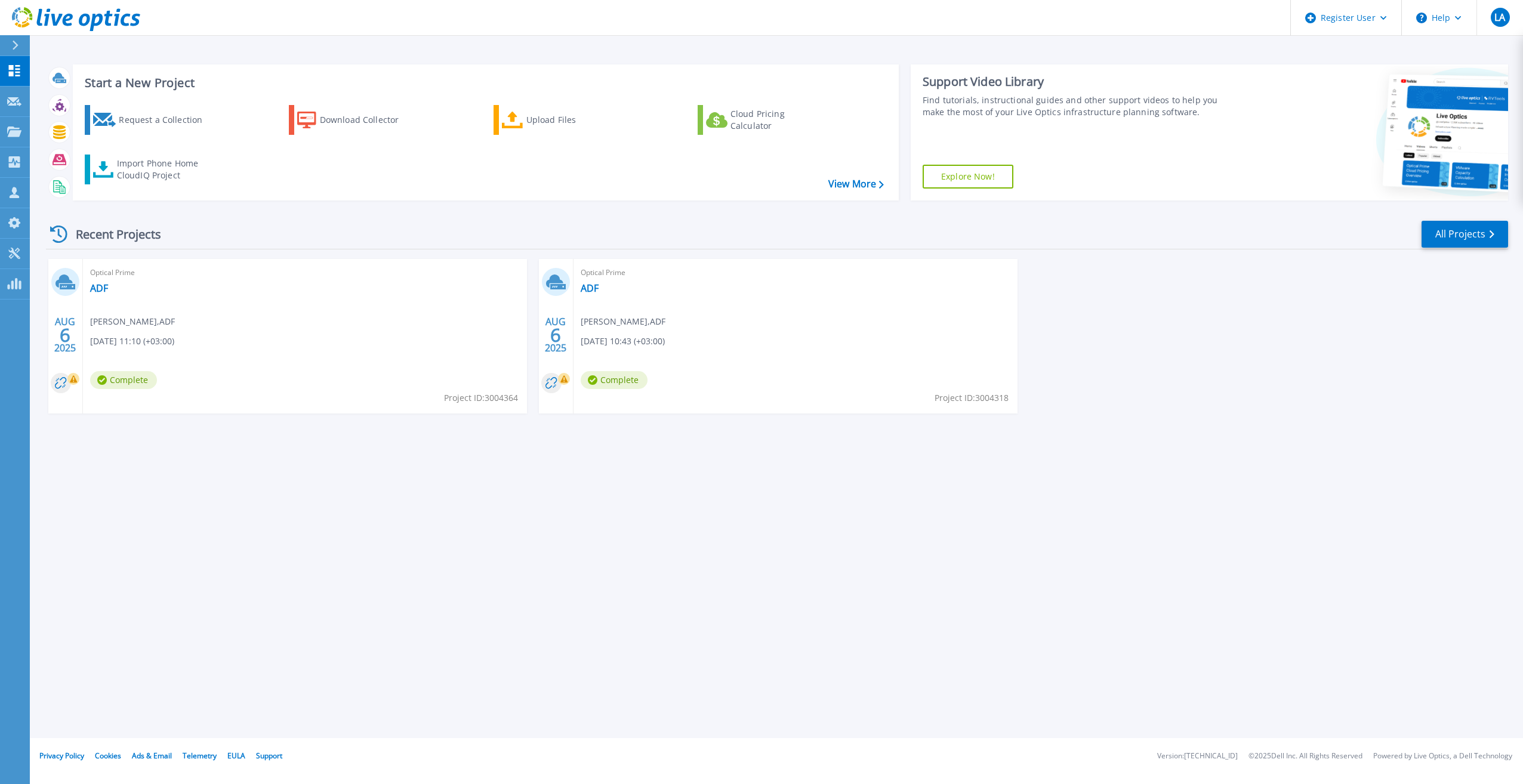
click at [263, 490] on div "Start a New Project Request a Collection Download Collector Upload Files Cloud …" at bounding box center [776, 369] width 1493 height 738
click at [100, 277] on span "Optical Prime" at bounding box center [305, 273] width 430 height 13
click at [100, 288] on link "ADF" at bounding box center [99, 288] width 18 height 12
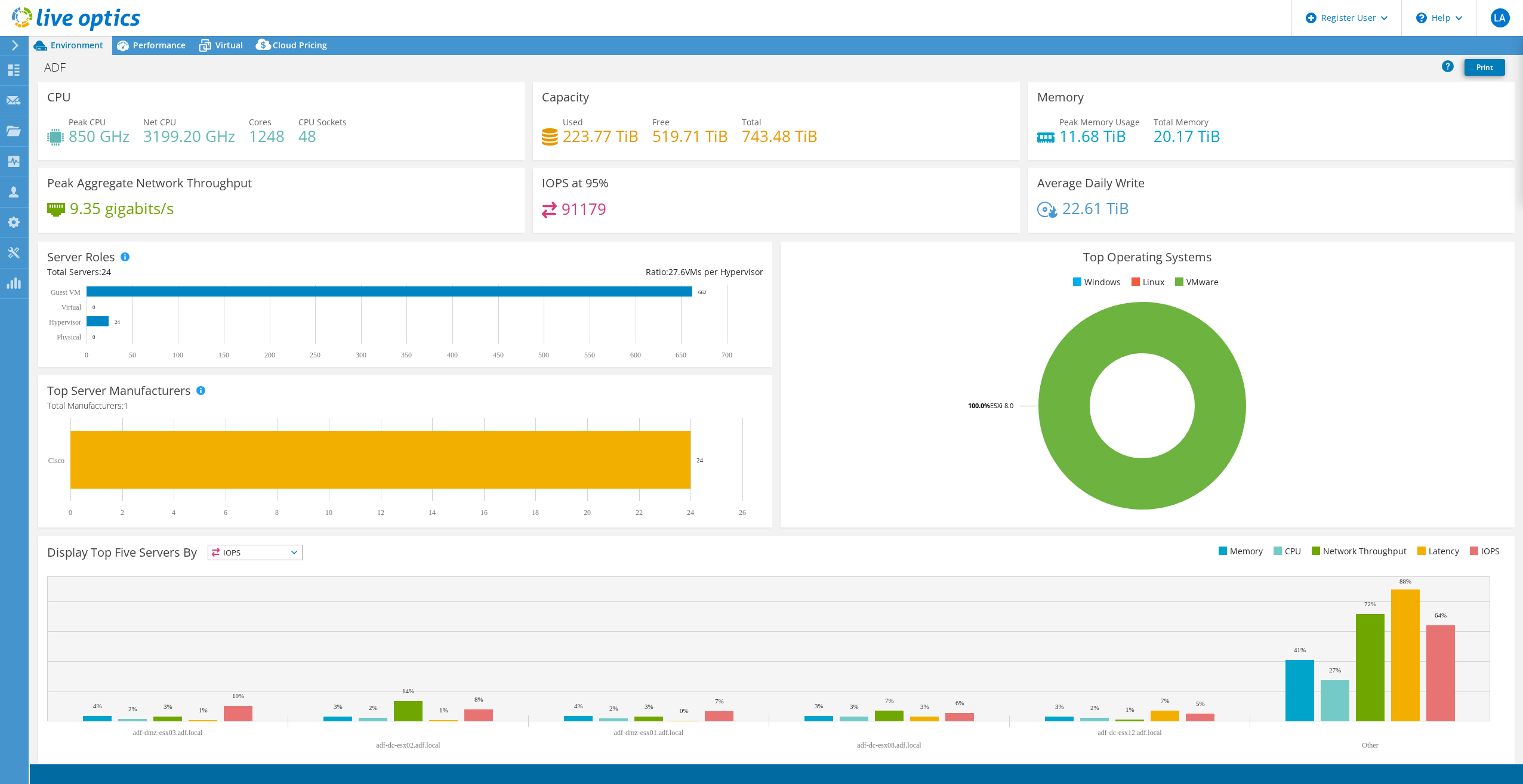
select select "USD"
click at [1315, 48] on link "Reports" at bounding box center [1321, 45] width 58 height 18
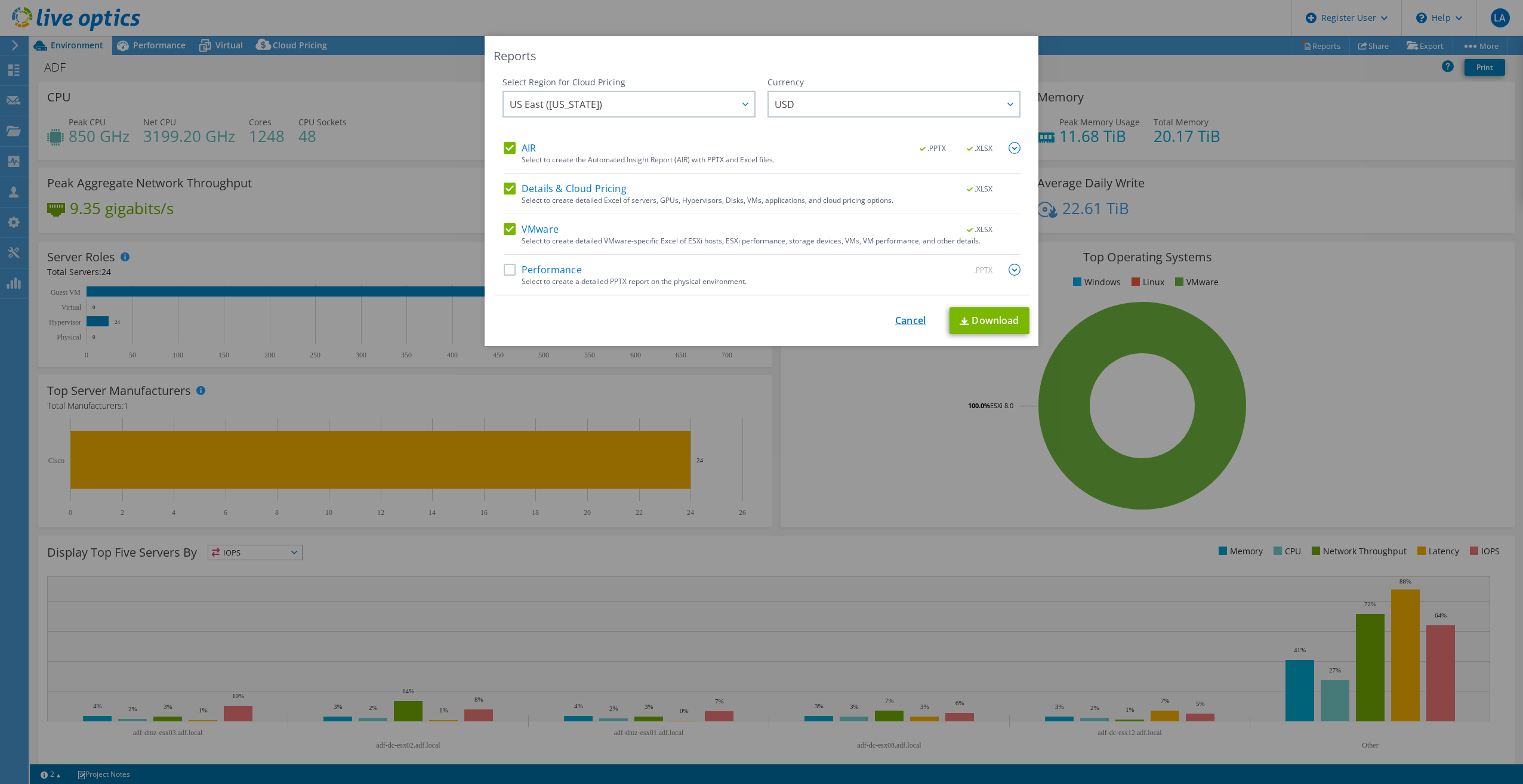
click at [911, 325] on link "Cancel" at bounding box center [910, 321] width 31 height 12
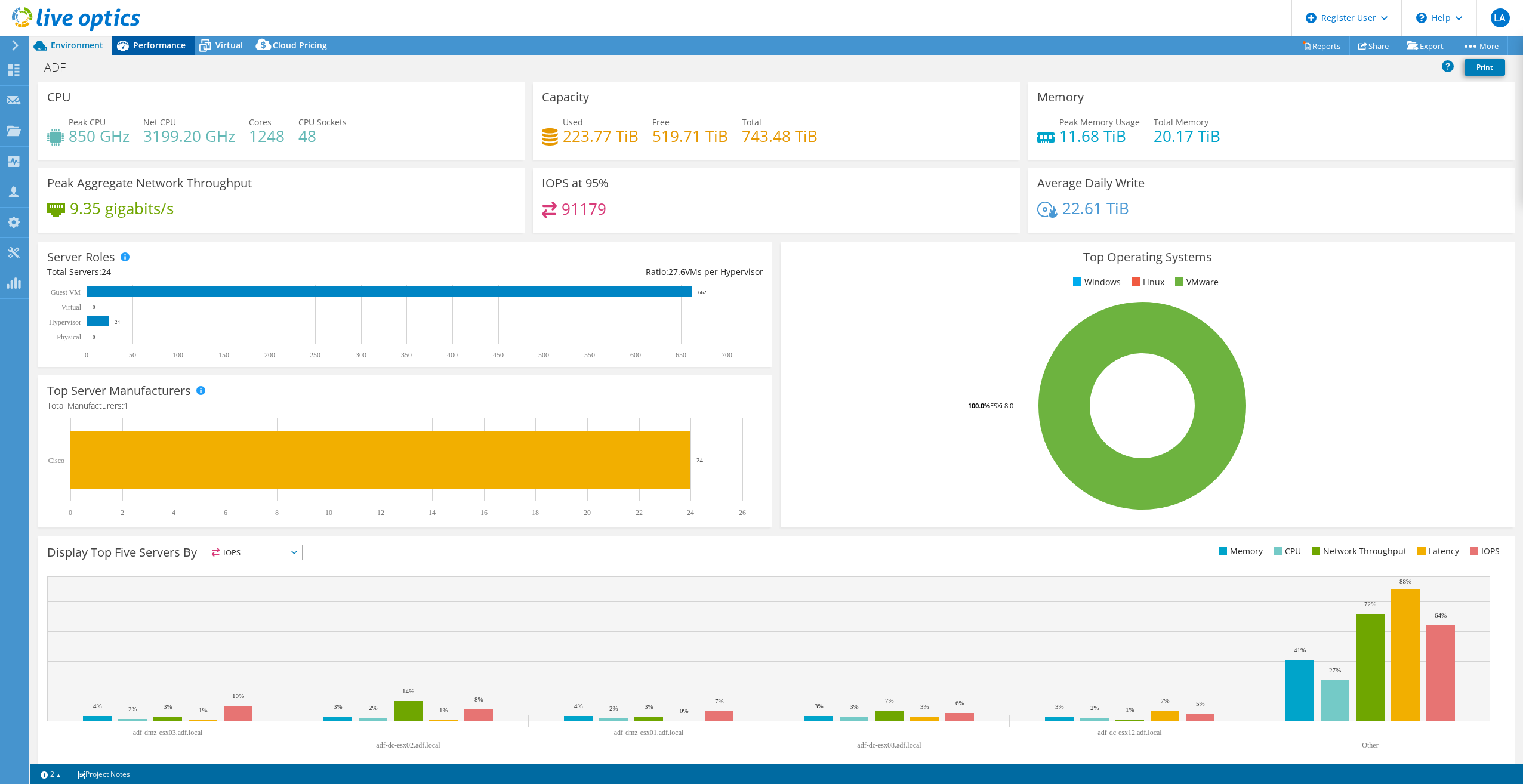
click at [157, 50] on span "Performance" at bounding box center [160, 45] width 52 height 12
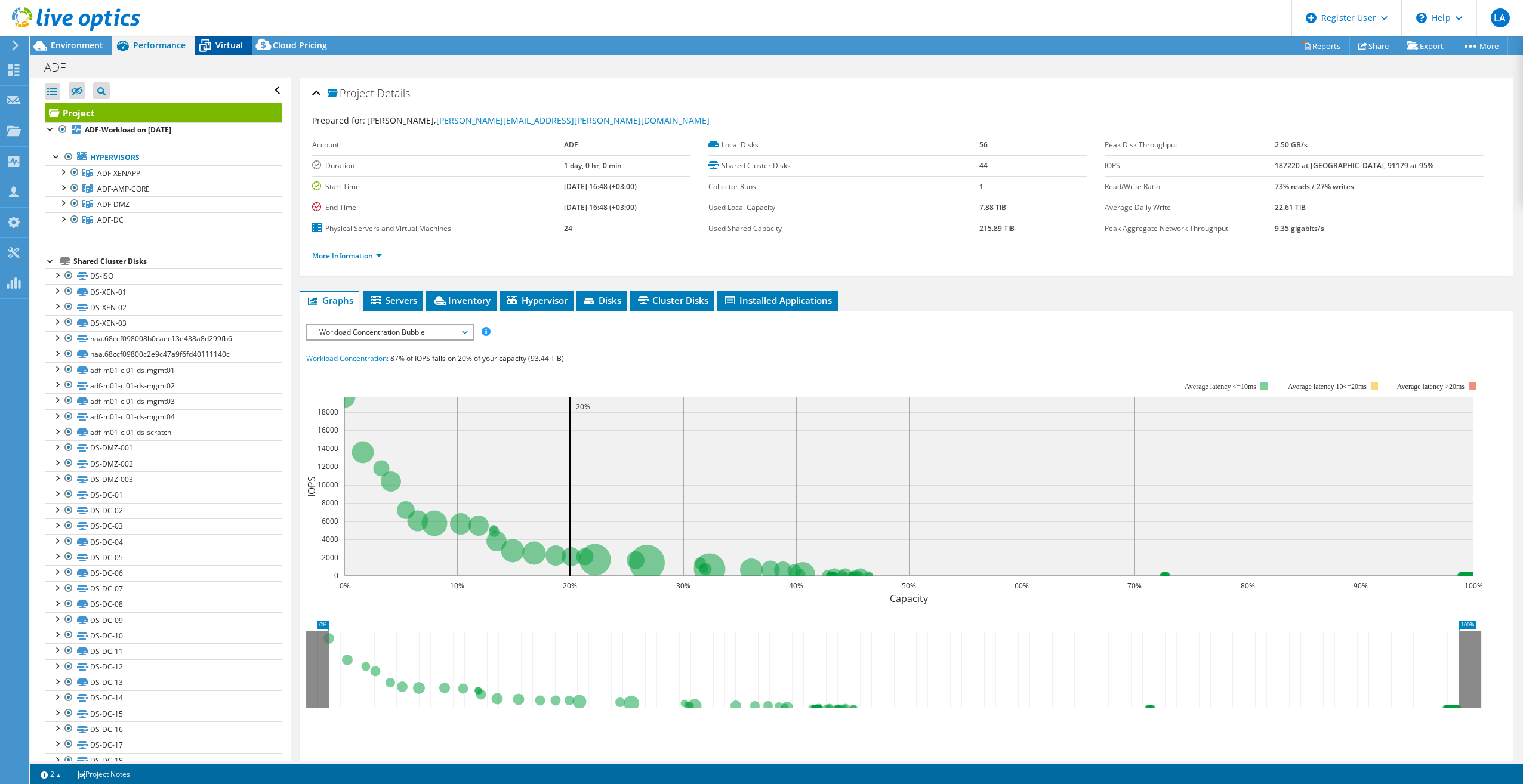
click at [232, 47] on span "Virtual" at bounding box center [229, 45] width 28 height 12
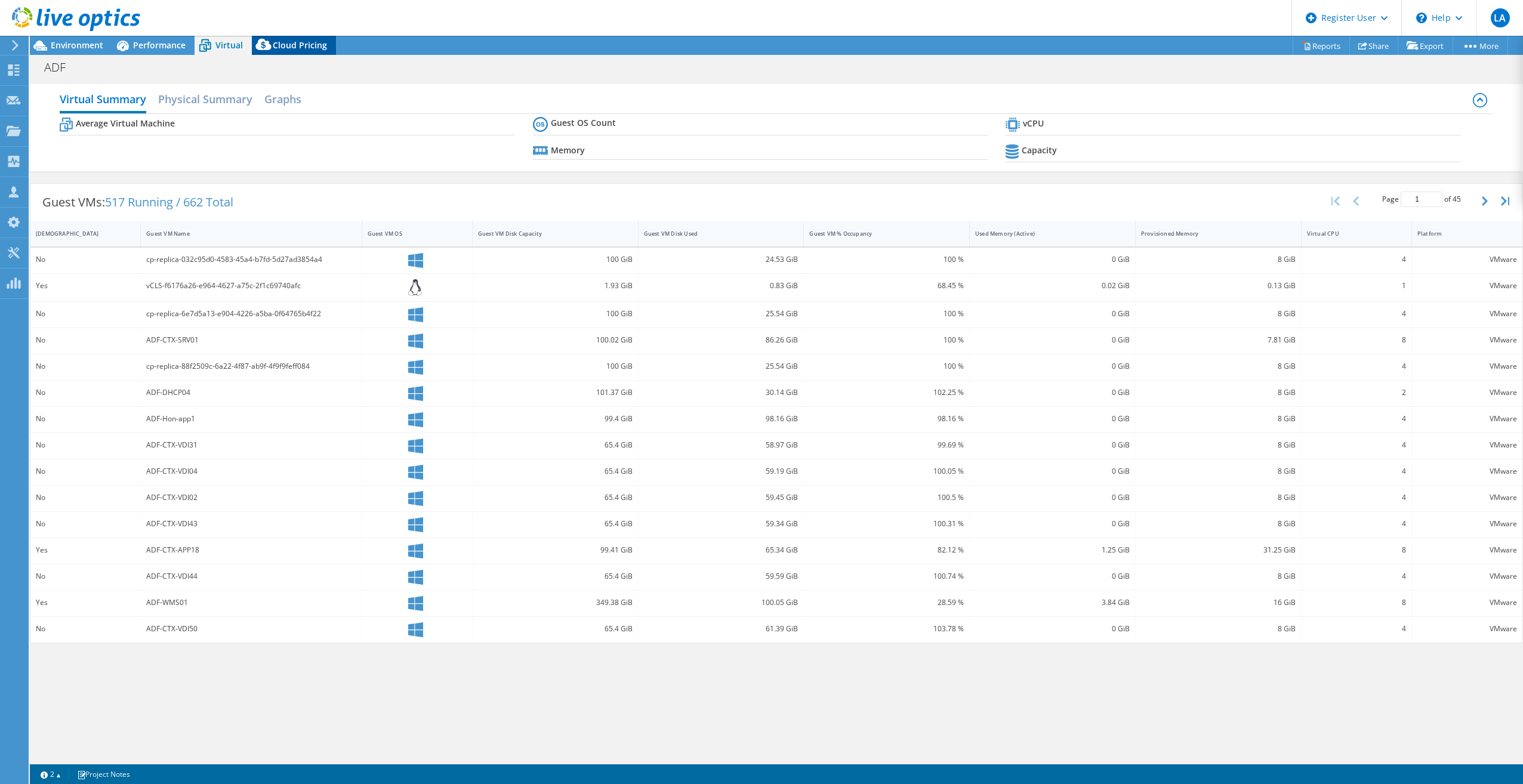
click at [287, 41] on span "Cloud Pricing" at bounding box center [300, 45] width 55 height 12
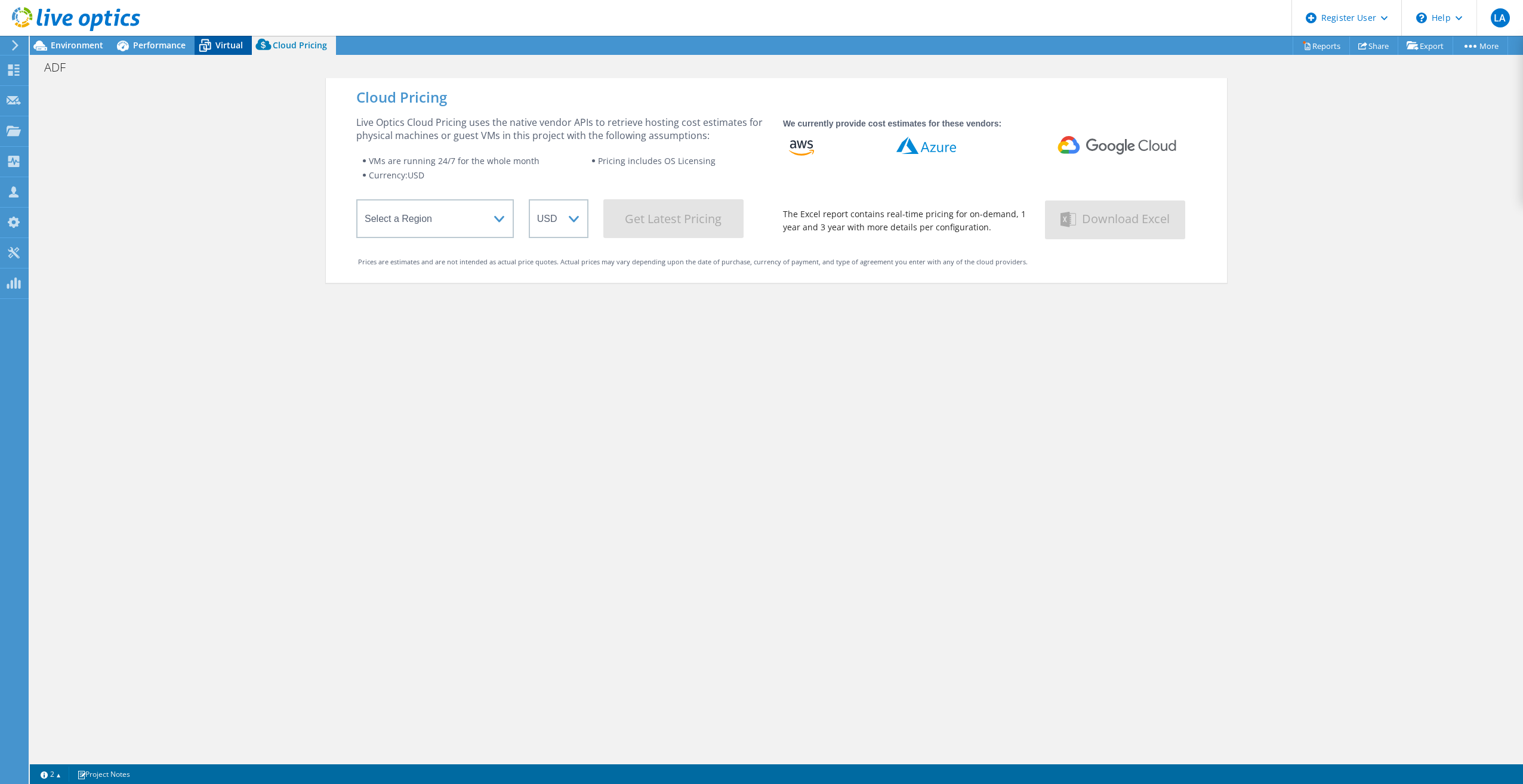
click at [207, 44] on icon at bounding box center [205, 45] width 21 height 21
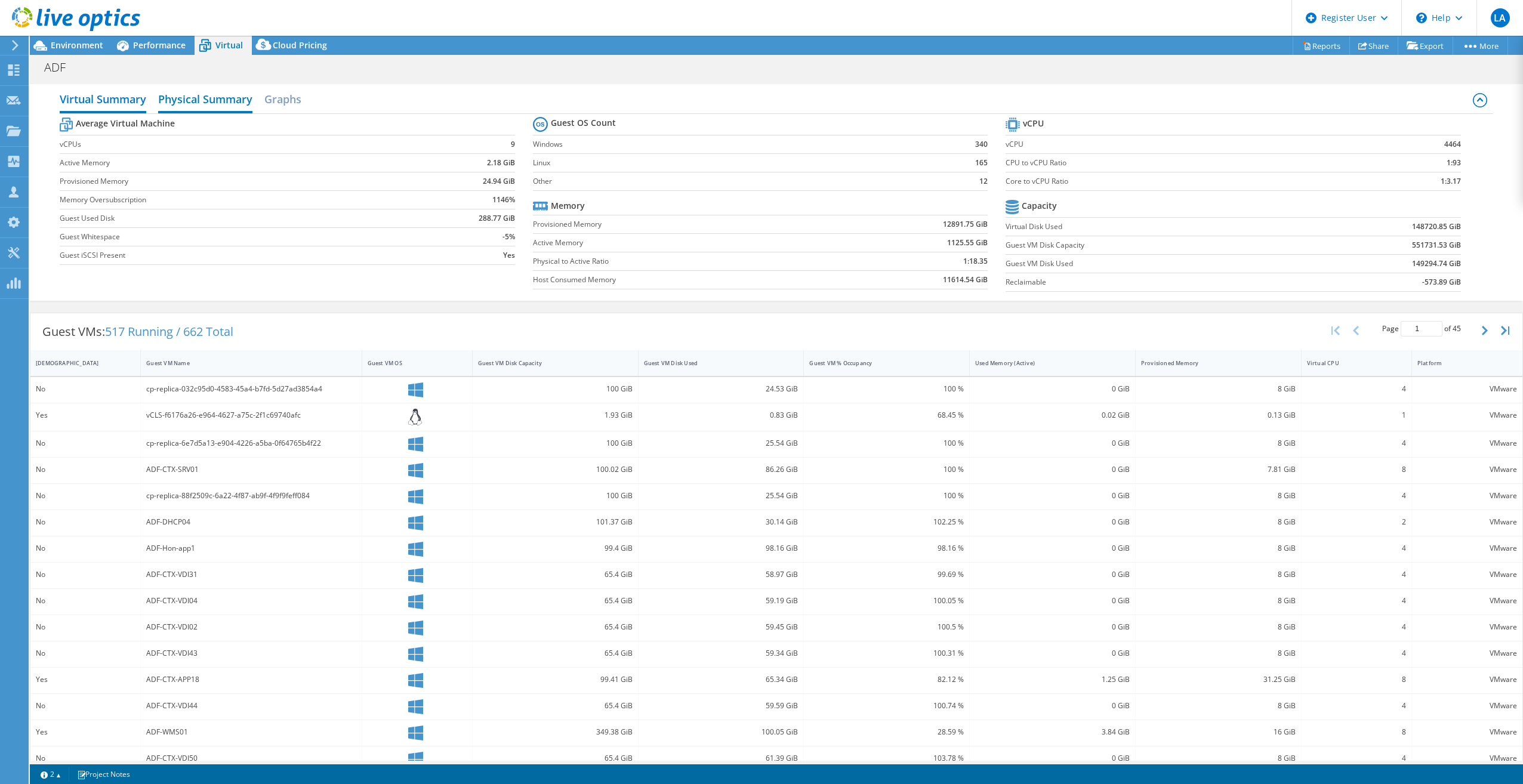
click at [186, 98] on h2 "Physical Summary" at bounding box center [205, 100] width 94 height 26
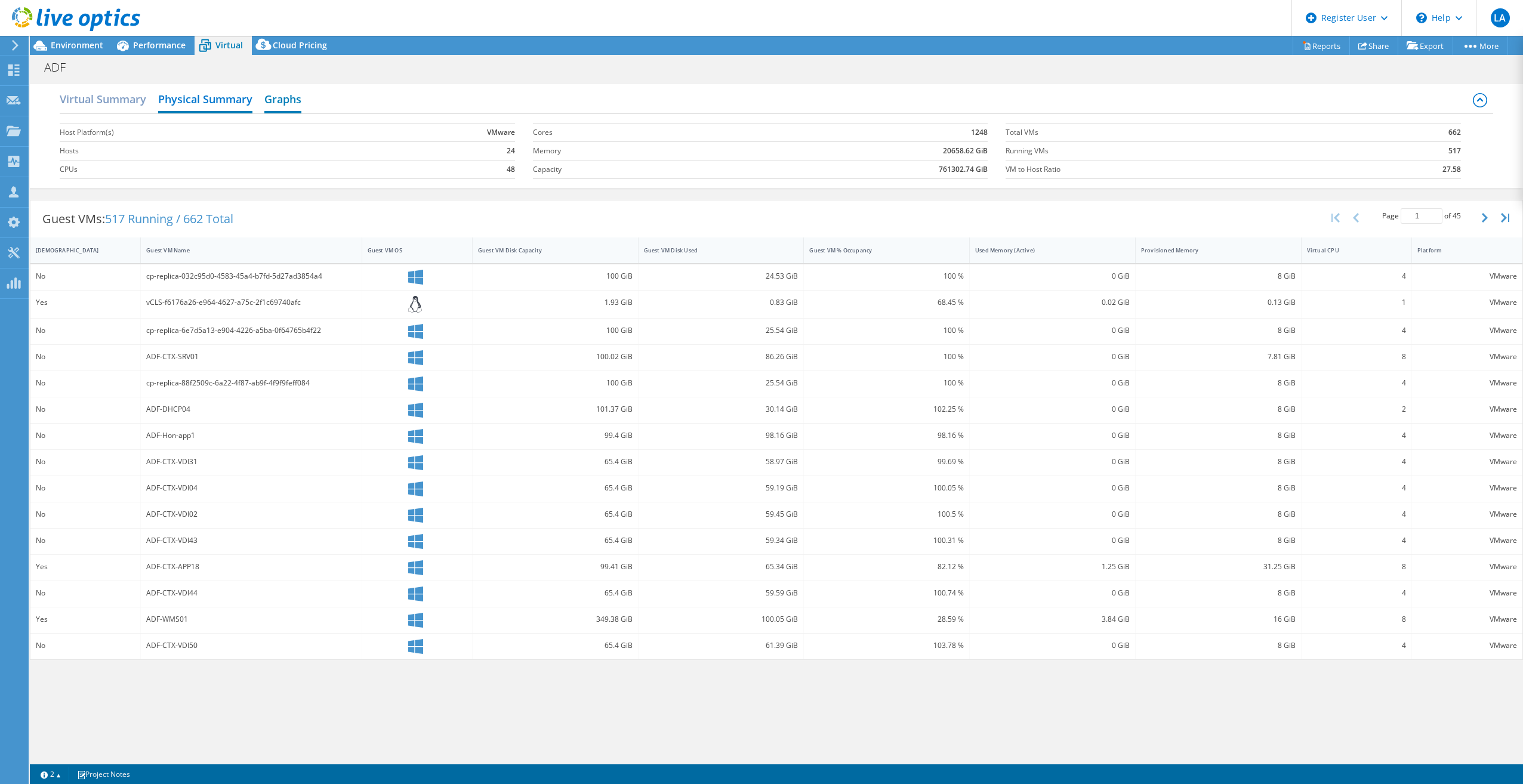
click at [282, 108] on h2 "Graphs" at bounding box center [283, 100] width 37 height 26
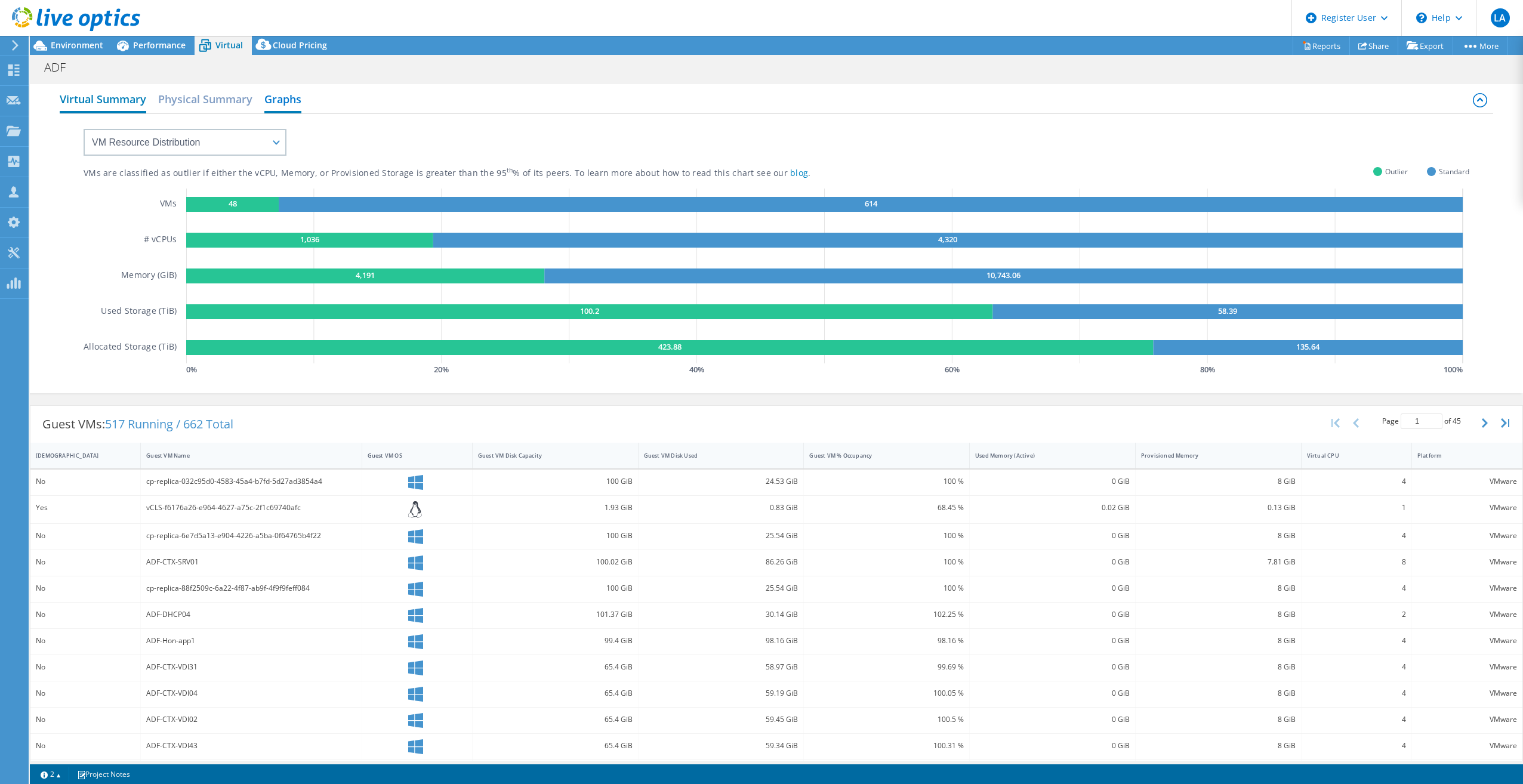
click at [94, 94] on h2 "Virtual Summary" at bounding box center [103, 100] width 87 height 26
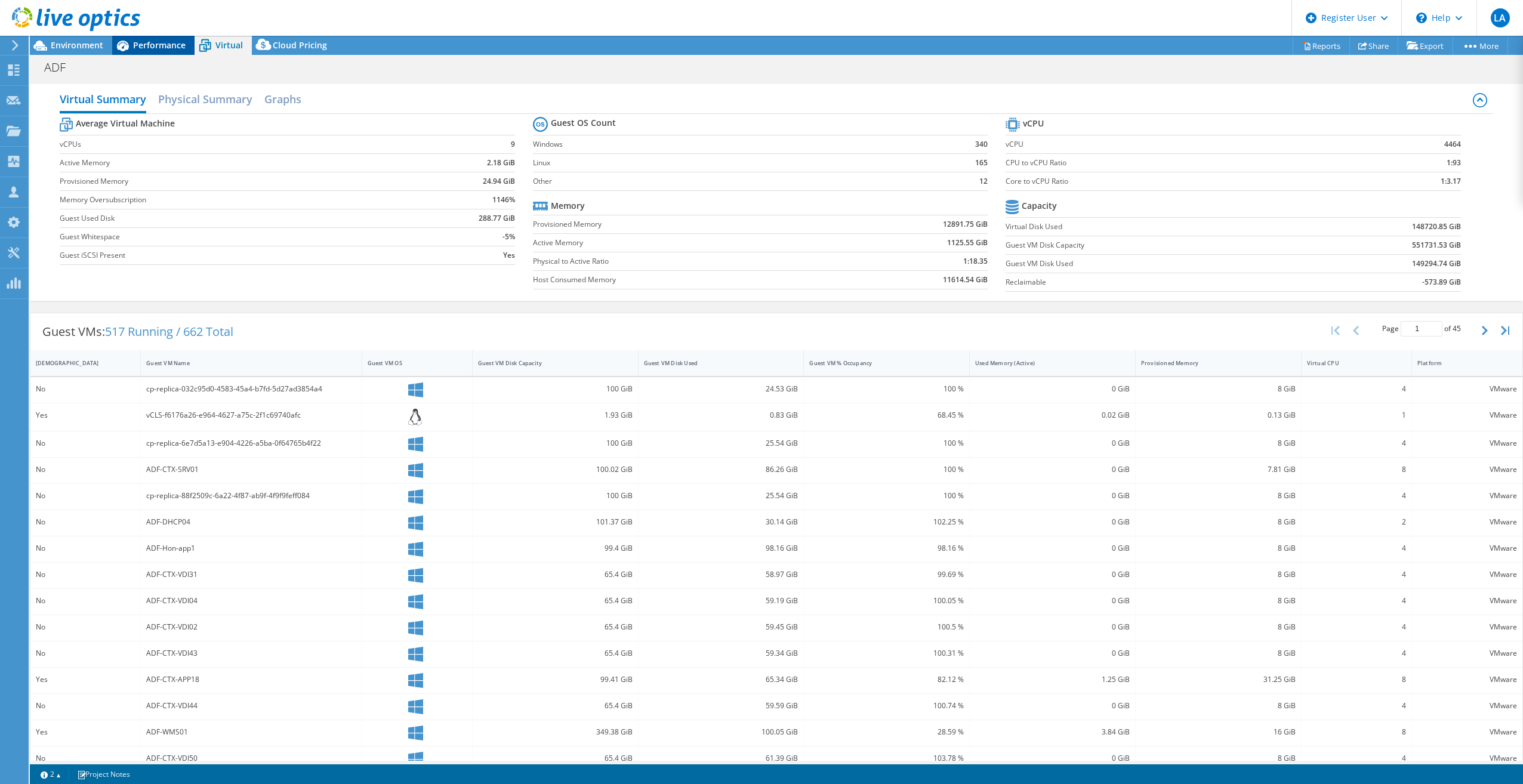
click at [173, 38] on div "Performance" at bounding box center [153, 45] width 82 height 19
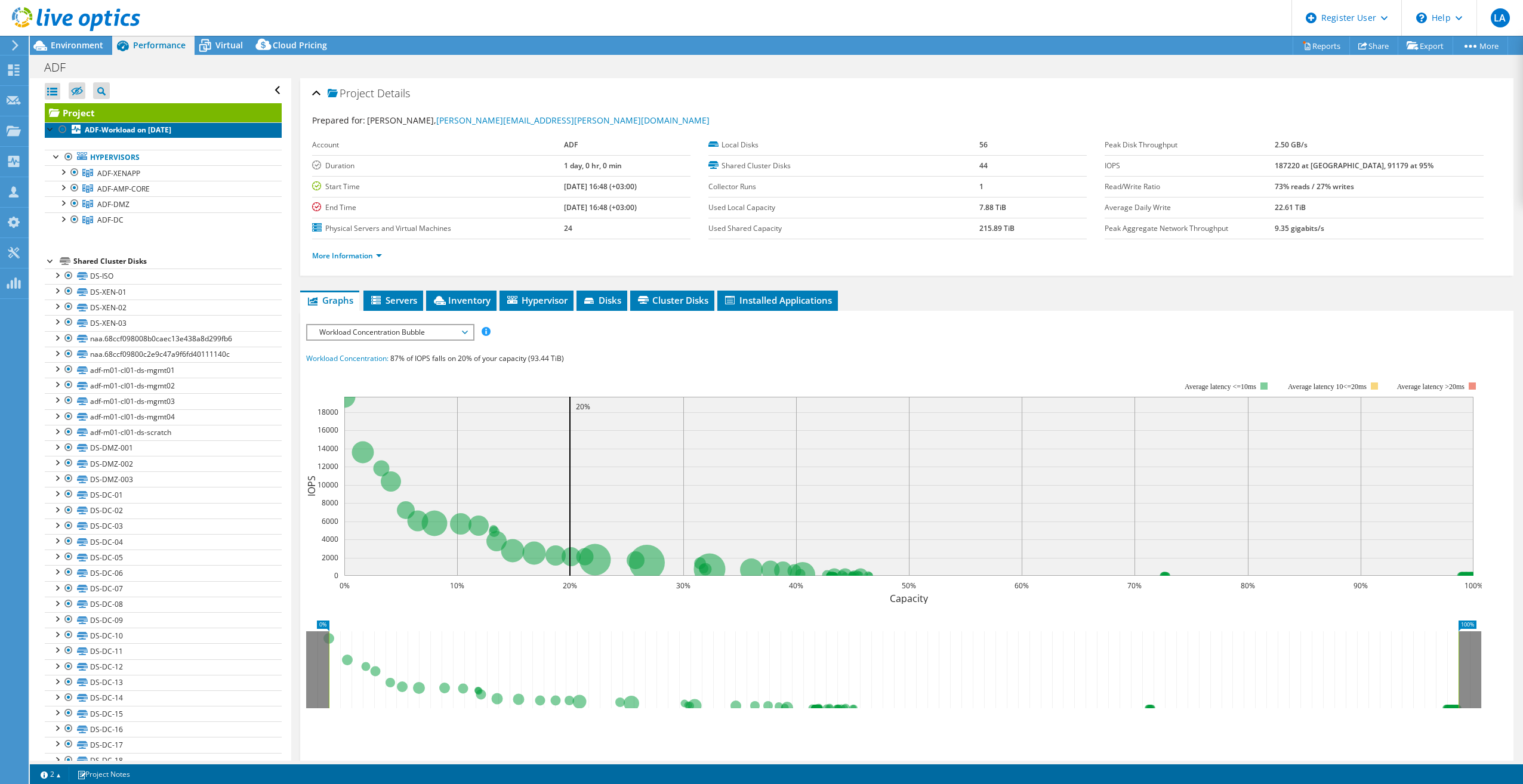
click at [130, 130] on b "ADF-Workload on [DATE]" at bounding box center [127, 130] width 87 height 10
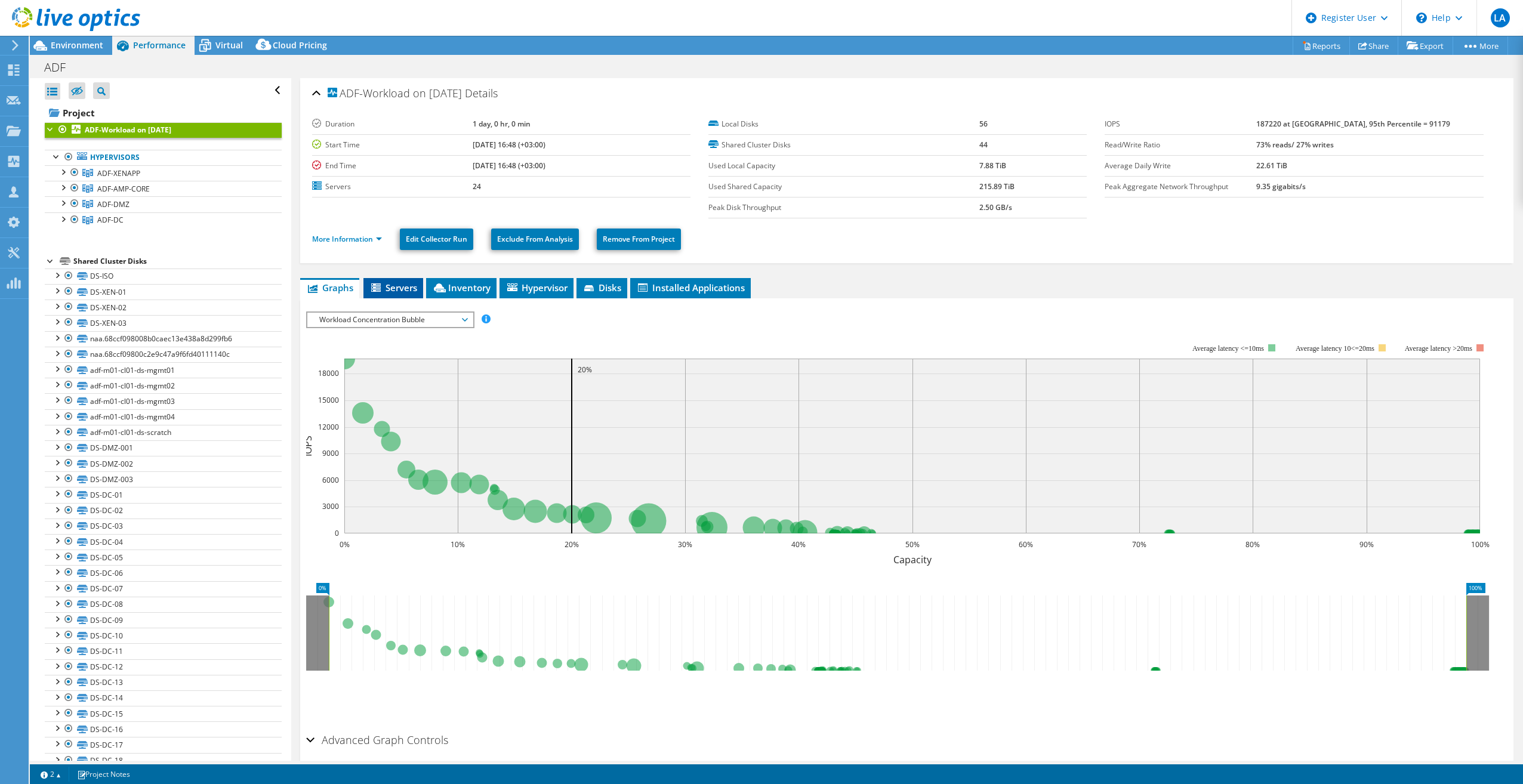
click at [388, 296] on li "Servers" at bounding box center [393, 288] width 60 height 20
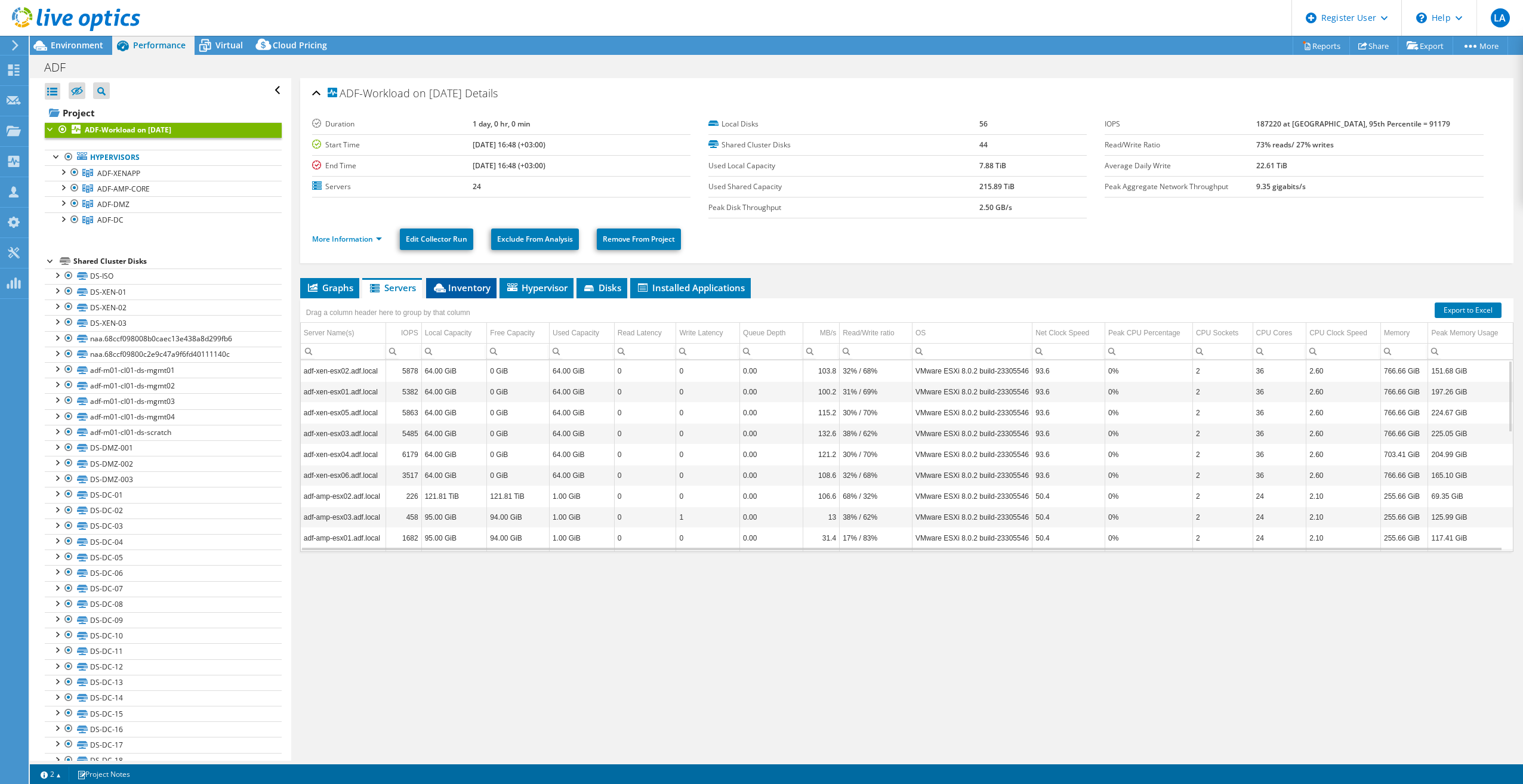
click at [478, 280] on li "Inventory" at bounding box center [461, 288] width 71 height 20
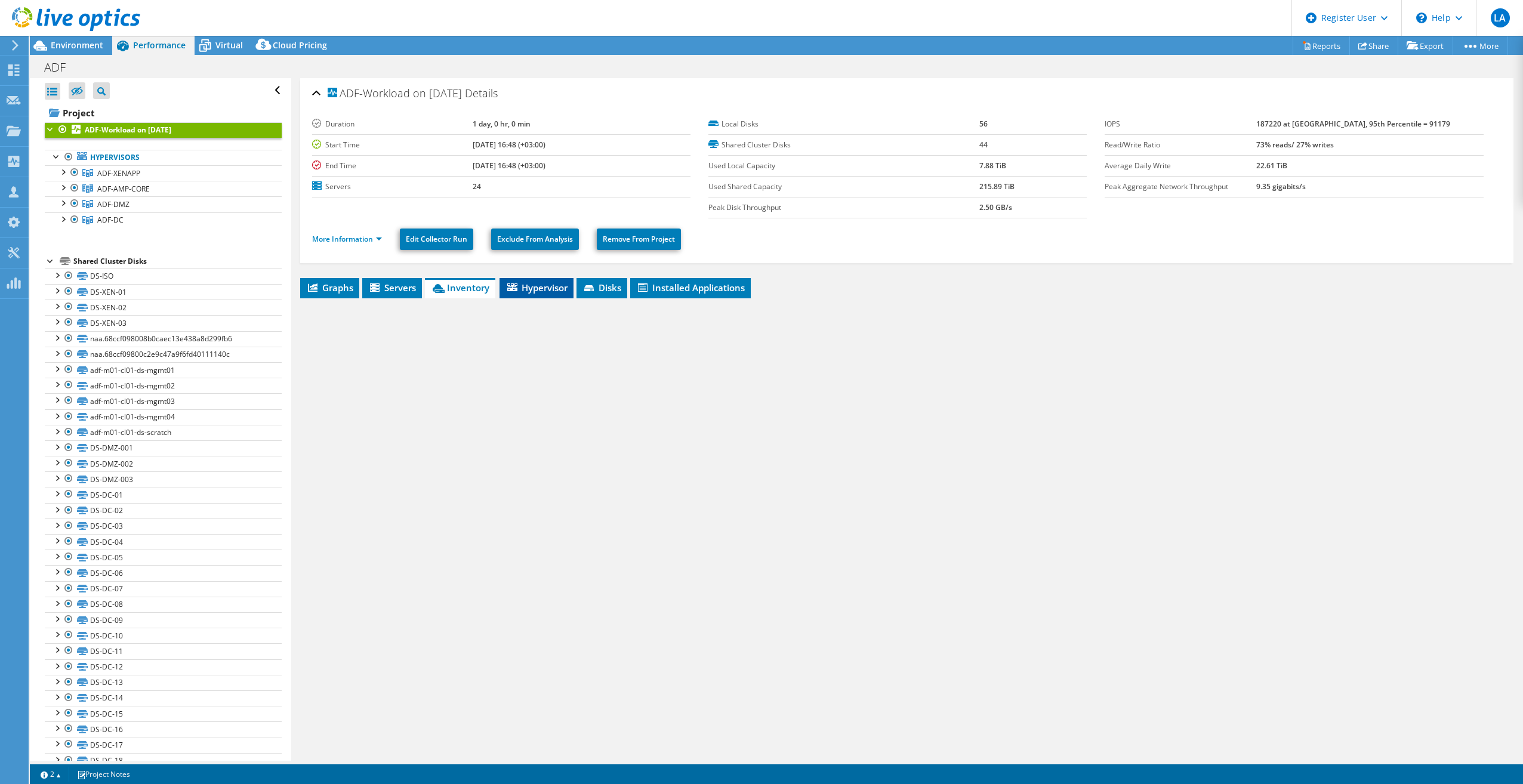
click at [545, 293] on li "Hypervisor" at bounding box center [537, 288] width 74 height 20
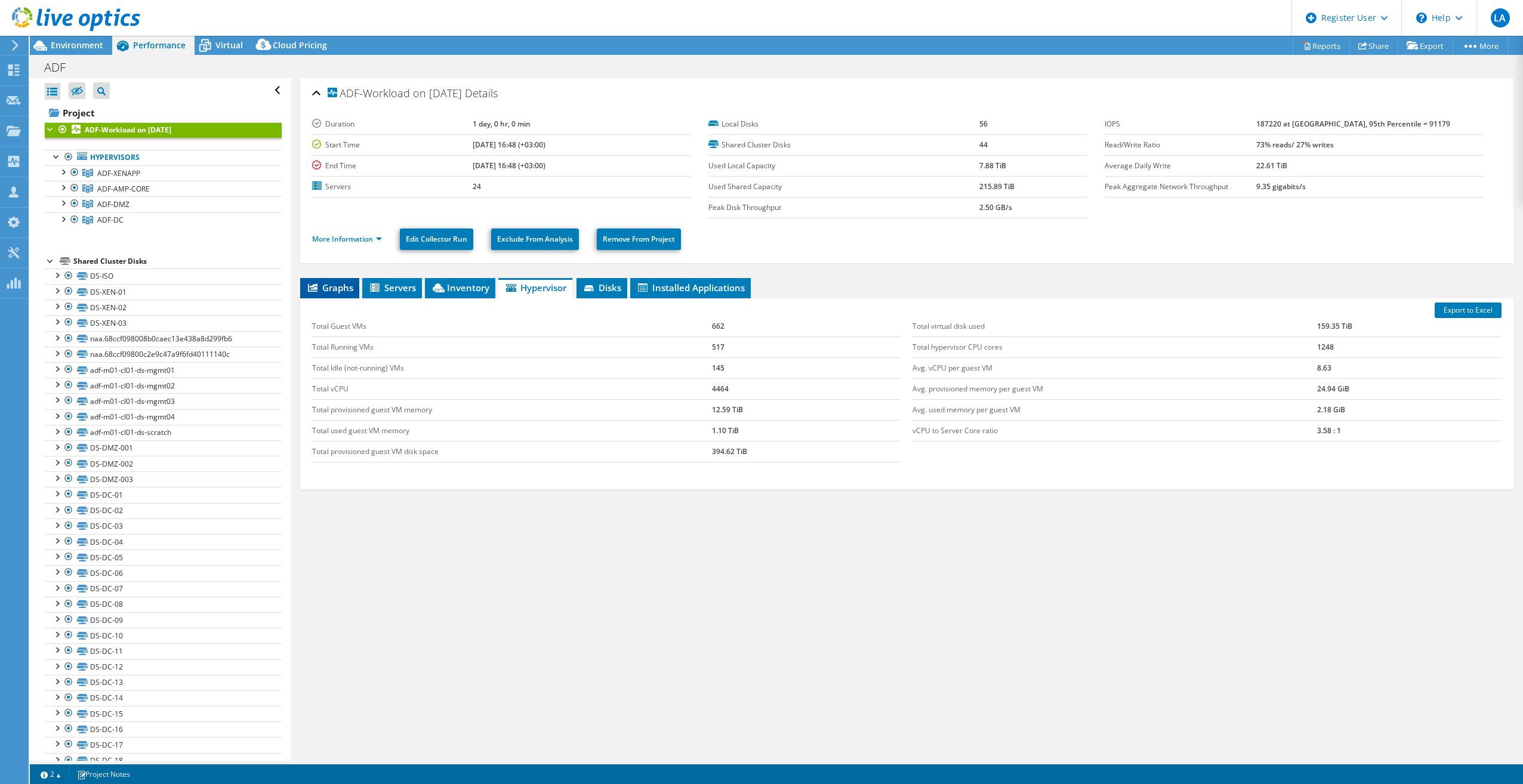
click at [335, 285] on span "Graphs" at bounding box center [329, 288] width 47 height 12
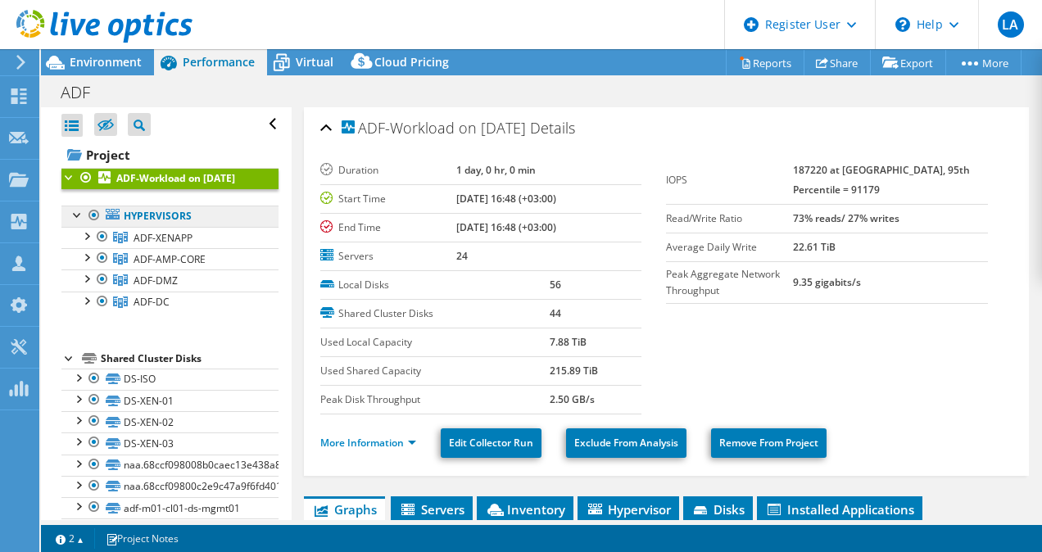
click at [139, 227] on link "Hypervisors" at bounding box center [169, 216] width 217 height 21
click at [160, 245] on span "ADF-XENAPP" at bounding box center [163, 238] width 59 height 14
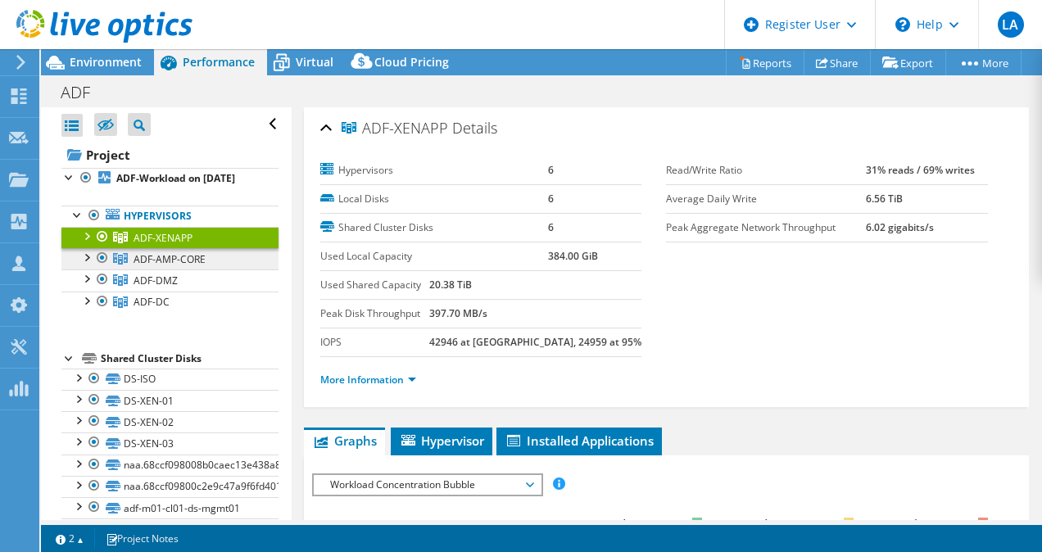
click at [166, 248] on link "ADF-AMP-CORE" at bounding box center [169, 237] width 217 height 21
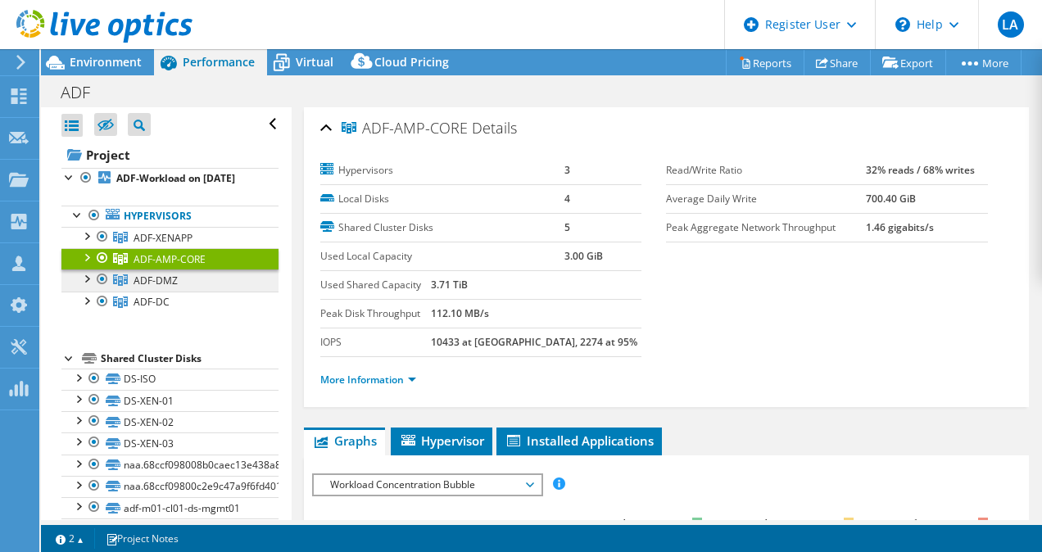
click at [170, 245] on span "ADF-DMZ" at bounding box center [163, 238] width 59 height 14
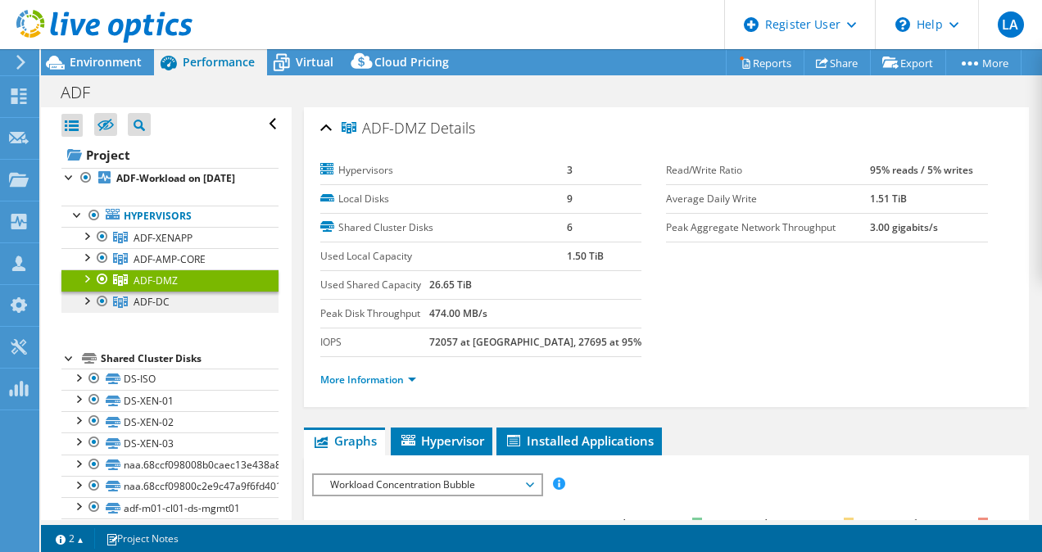
click at [175, 248] on link "ADF-DC" at bounding box center [169, 237] width 217 height 21
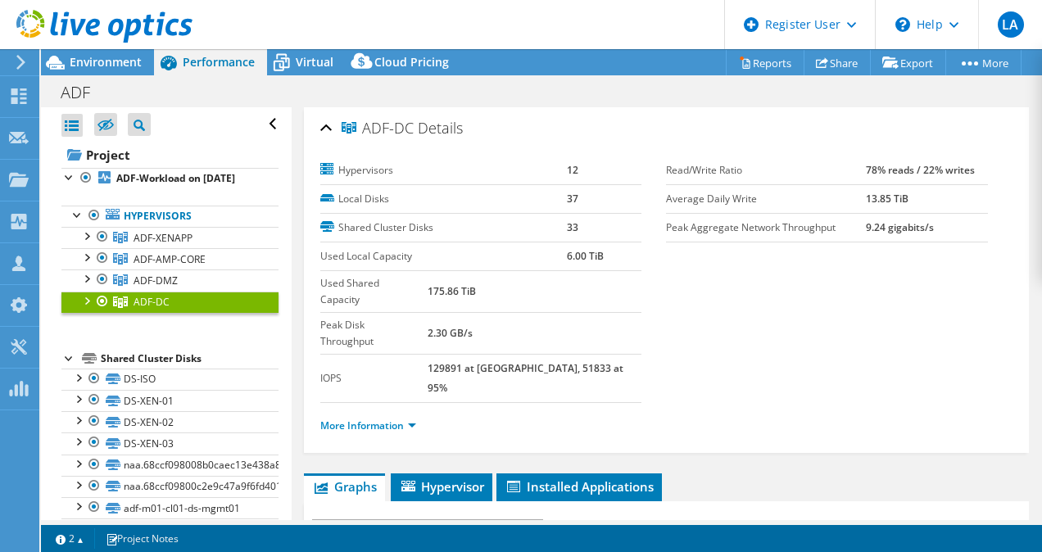
click at [92, 308] on div at bounding box center [86, 300] width 16 height 16
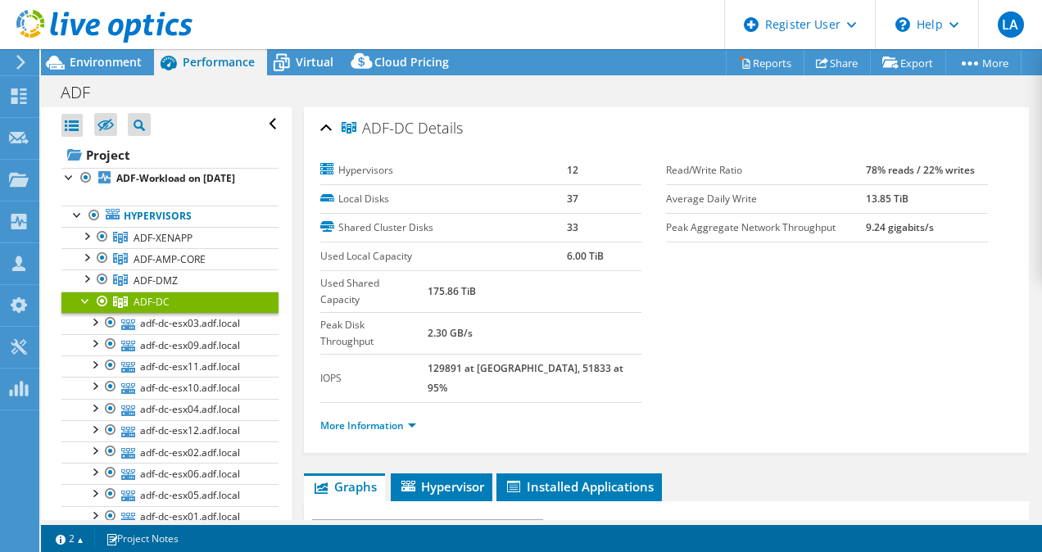
click at [92, 308] on div at bounding box center [86, 300] width 16 height 16
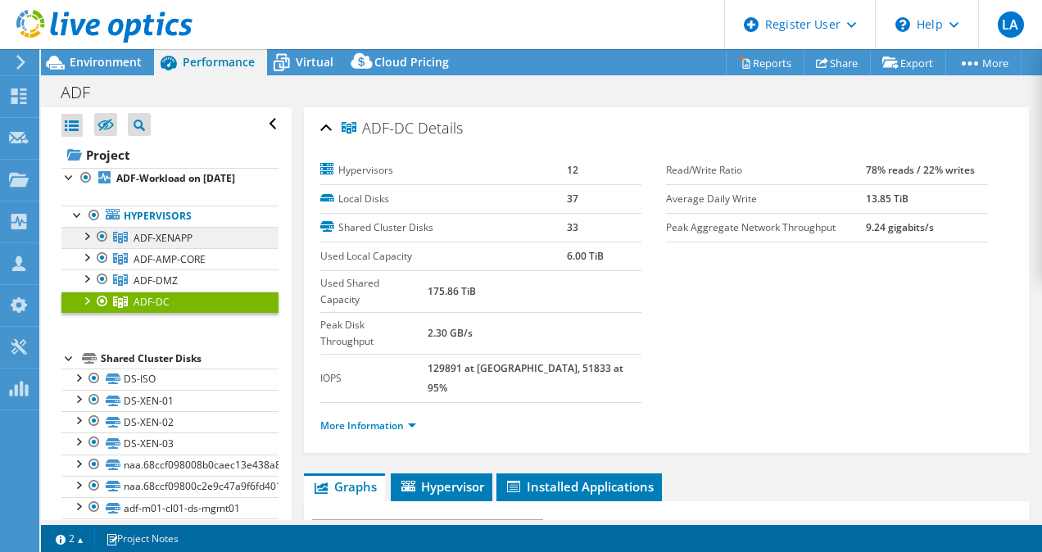
click at [143, 245] on span "ADF-XENAPP" at bounding box center [163, 238] width 59 height 14
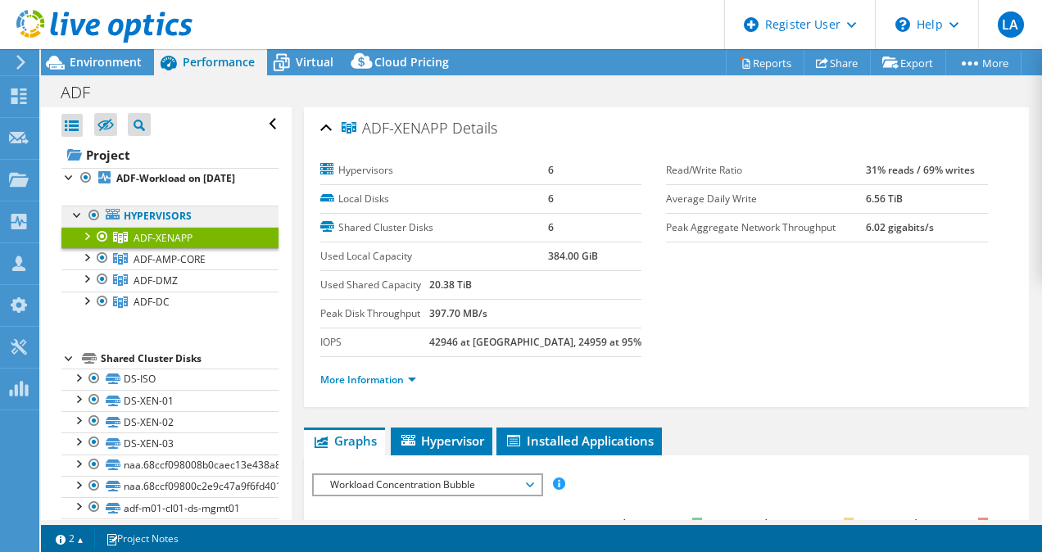
click at [131, 224] on link "Hypervisors" at bounding box center [169, 216] width 217 height 21
click at [139, 224] on link "Hypervisors" at bounding box center [169, 216] width 217 height 21
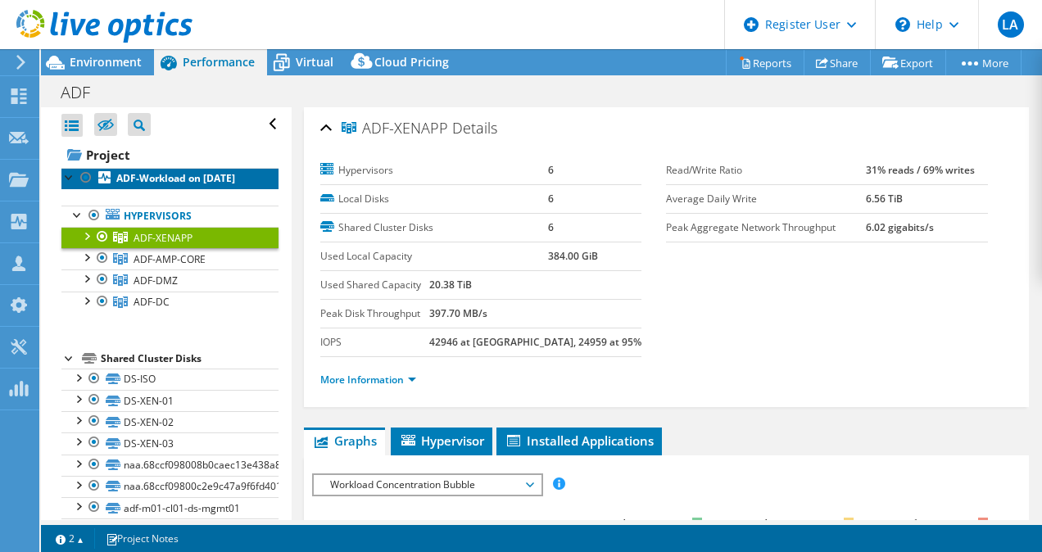
click at [133, 185] on b "ADF-Workload on [DATE]" at bounding box center [175, 178] width 119 height 14
